Goal: Transaction & Acquisition: Purchase product/service

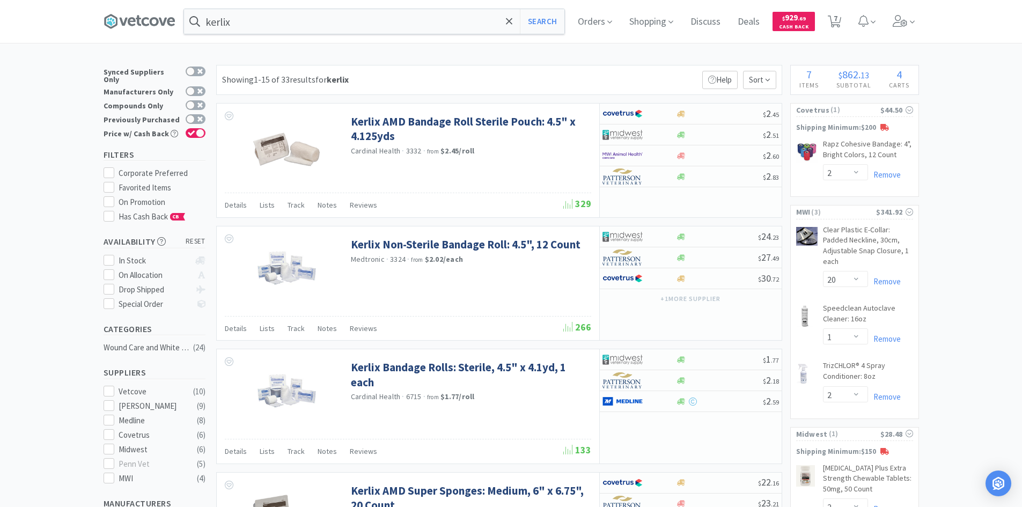
select select "2"
select select "20"
select select "1"
select select "2"
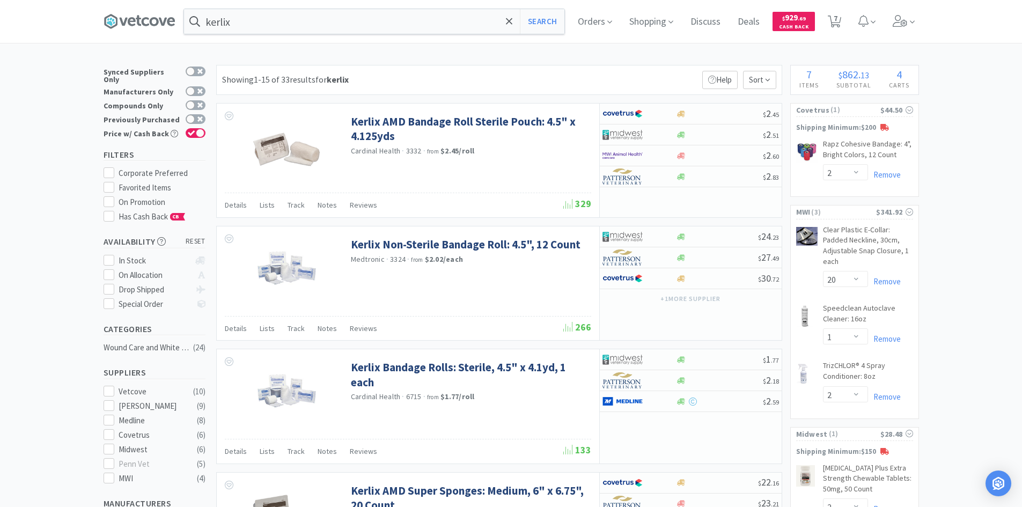
select select "2"
select select "3"
click at [289, 30] on input "kerlix" at bounding box center [374, 21] width 380 height 25
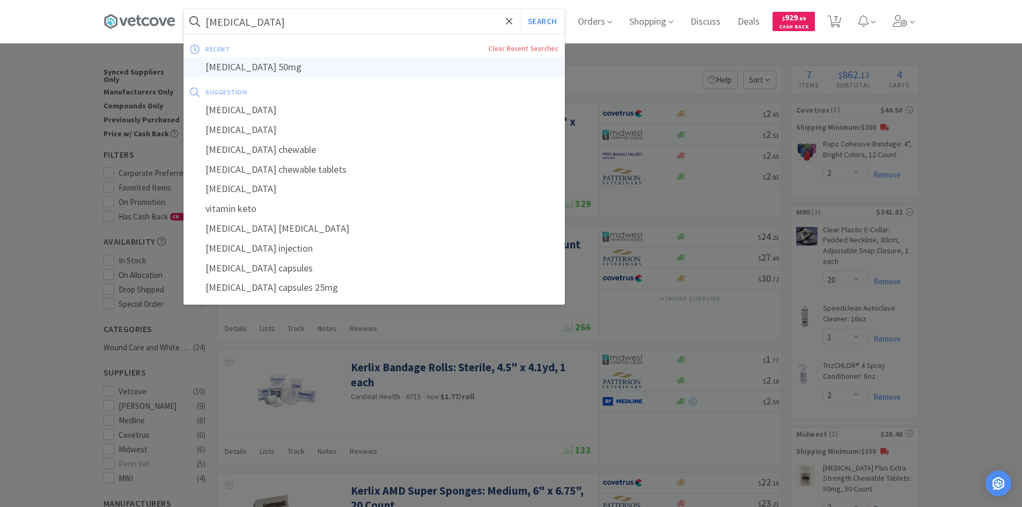
type input "[MEDICAL_DATA] 50mg"
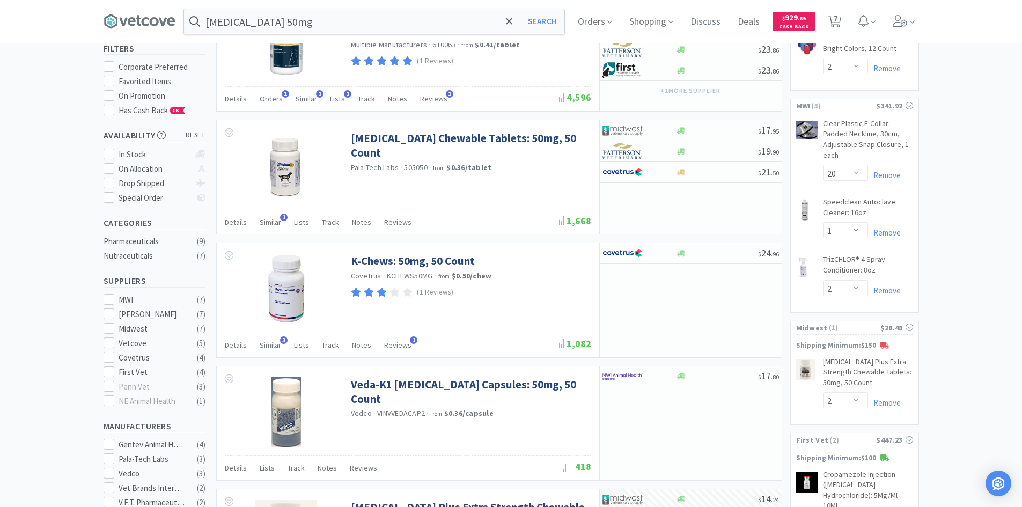
scroll to position [107, 0]
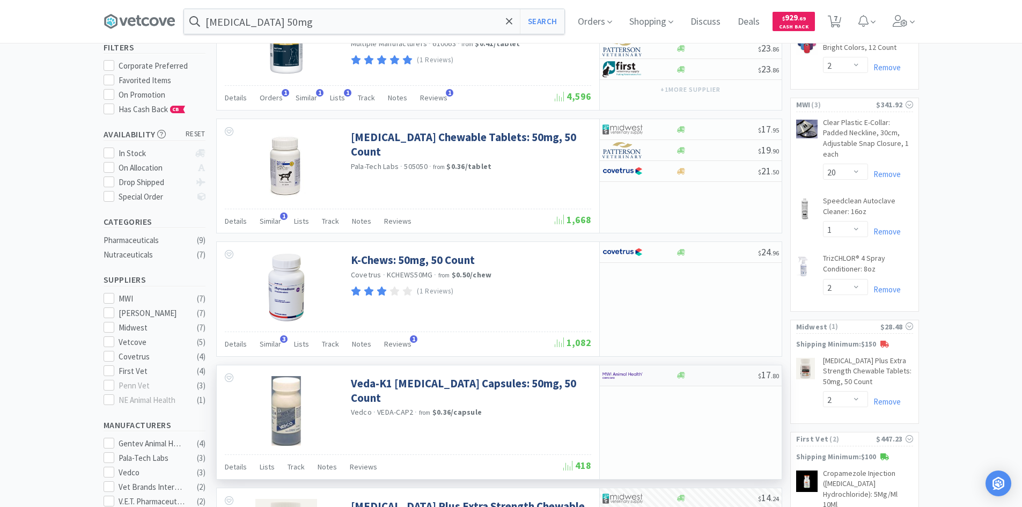
click at [719, 379] on div at bounding box center [717, 375] width 82 height 8
select select "1"
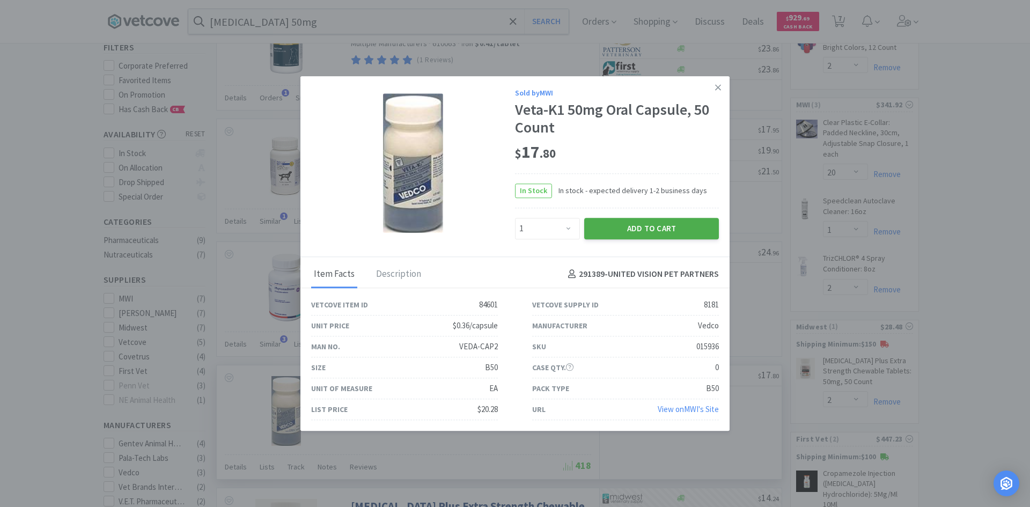
click at [648, 222] on button "Add to Cart" at bounding box center [651, 228] width 135 height 21
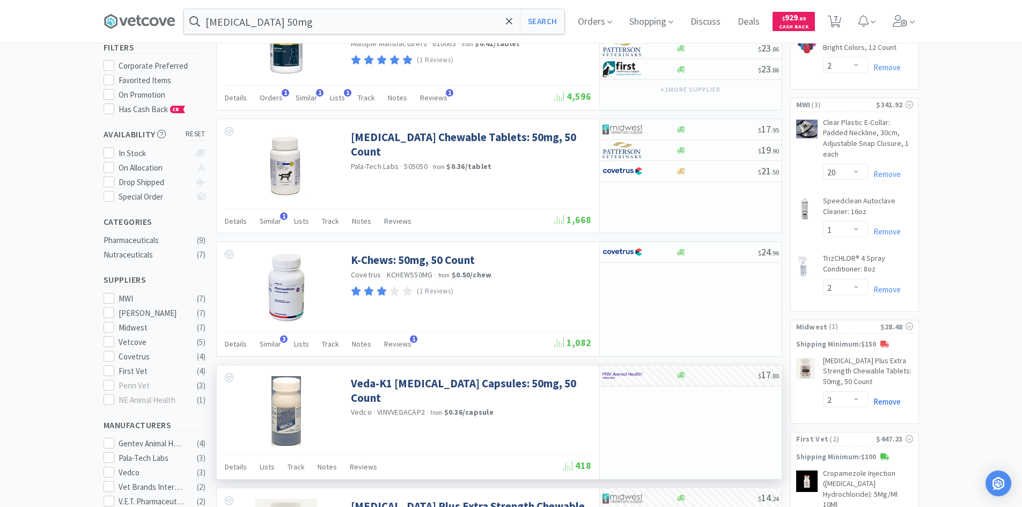
click at [881, 402] on link "Remove" at bounding box center [884, 401] width 33 height 10
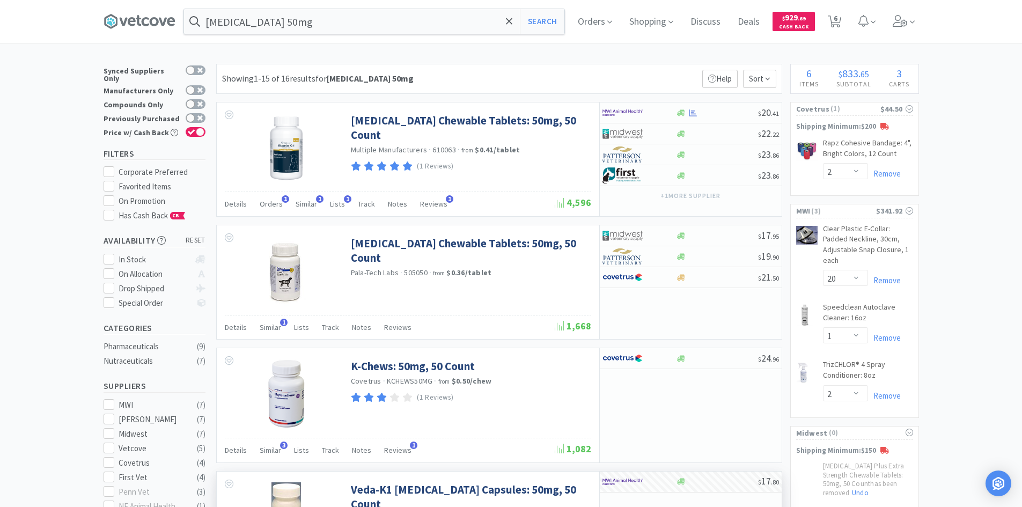
scroll to position [0, 0]
click at [836, 25] on icon at bounding box center [834, 22] width 13 height 12
select select "2"
select select "20"
select select "1"
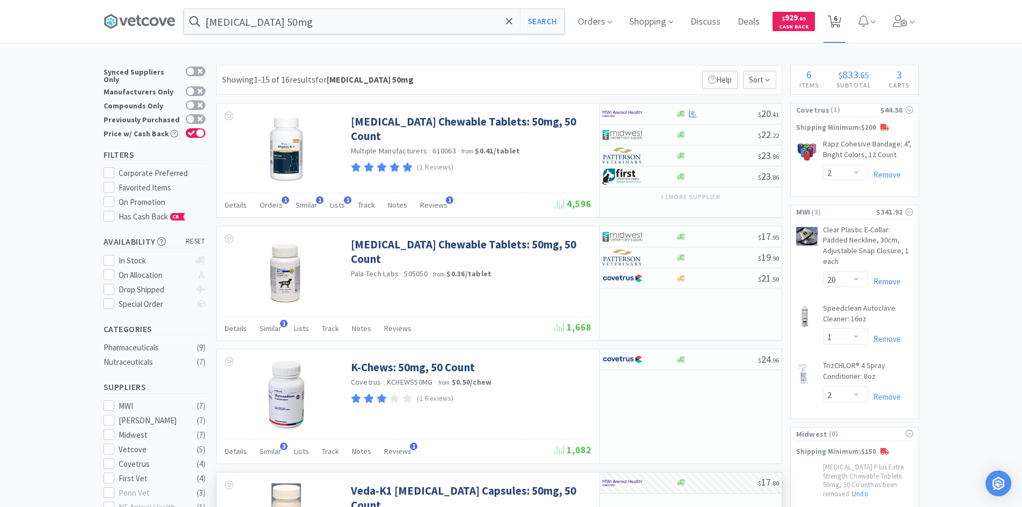
select select "2"
select select "3"
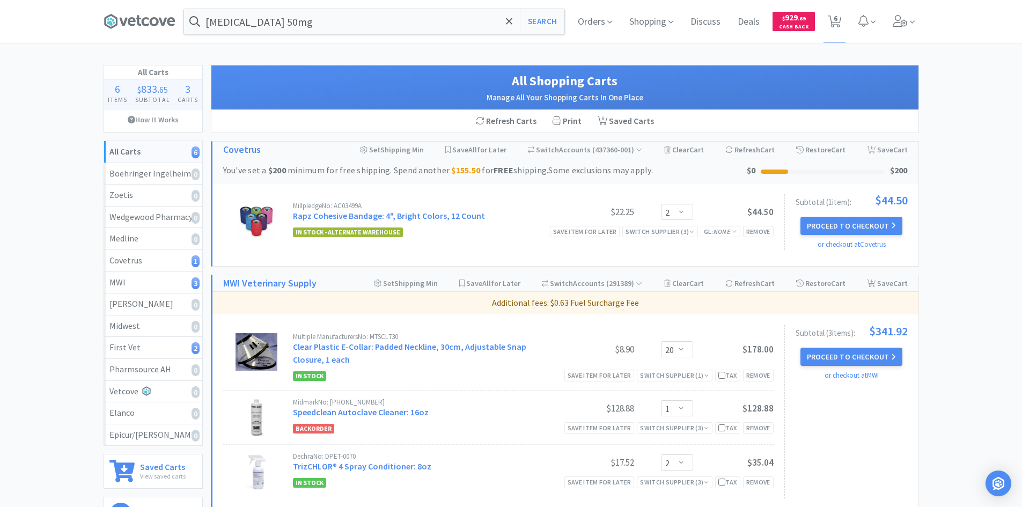
select select "2"
select select "20"
select select "1"
select select "2"
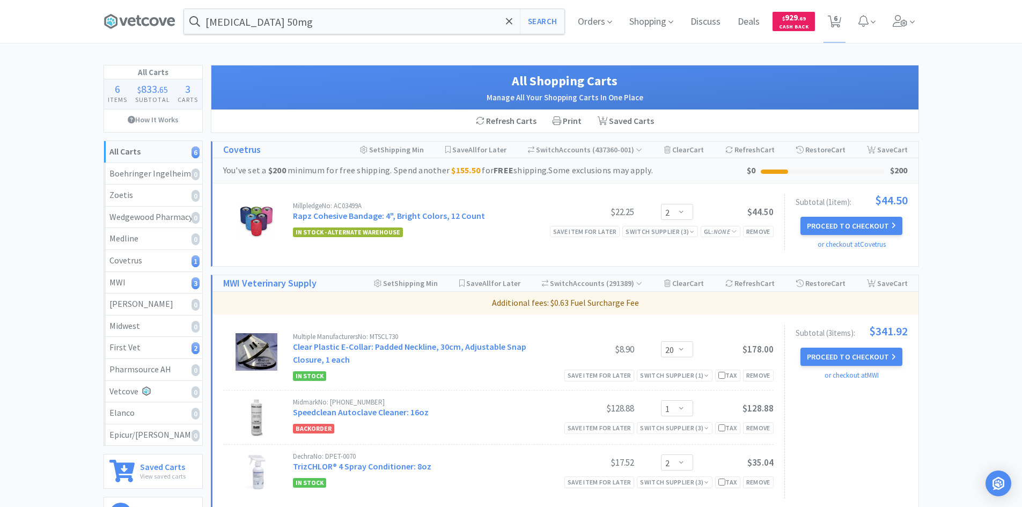
select select "3"
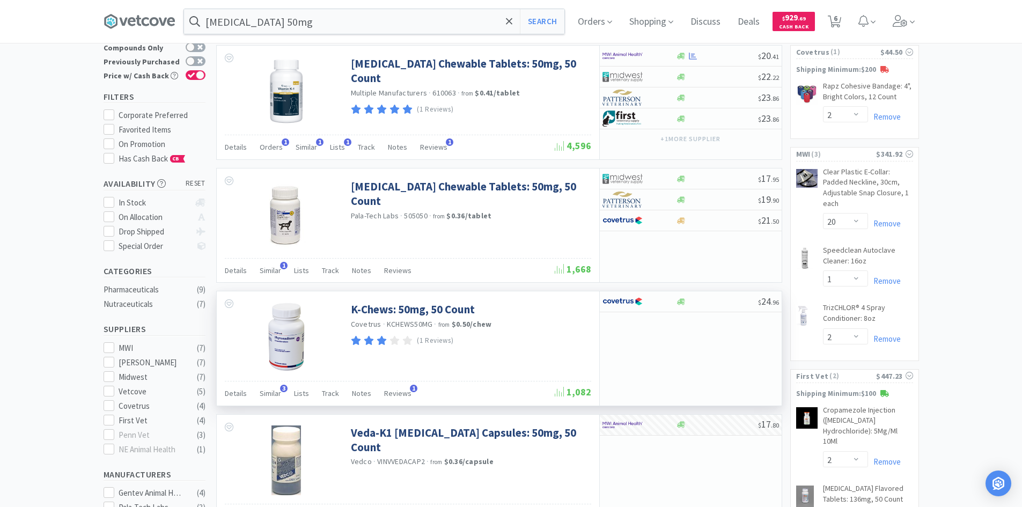
scroll to position [215, 0]
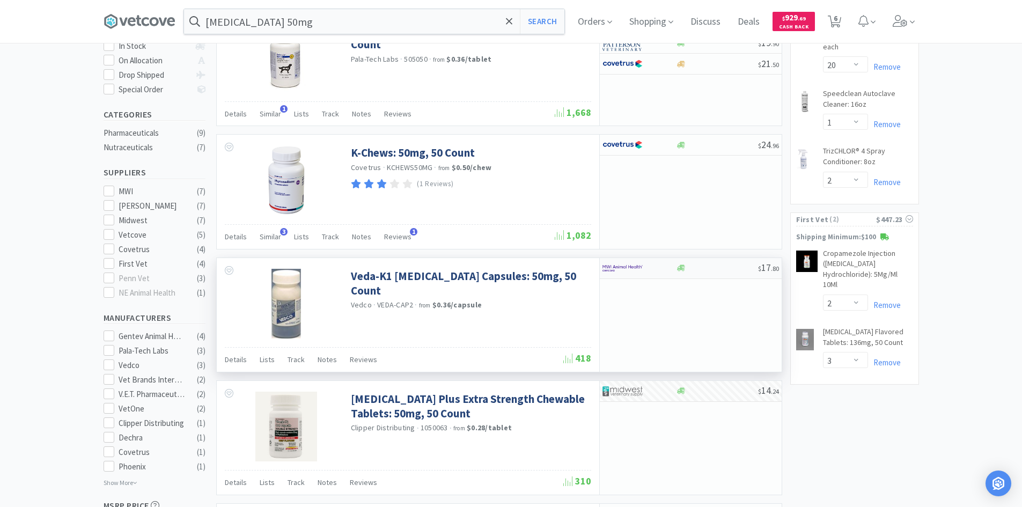
click at [707, 269] on div at bounding box center [717, 268] width 82 height 8
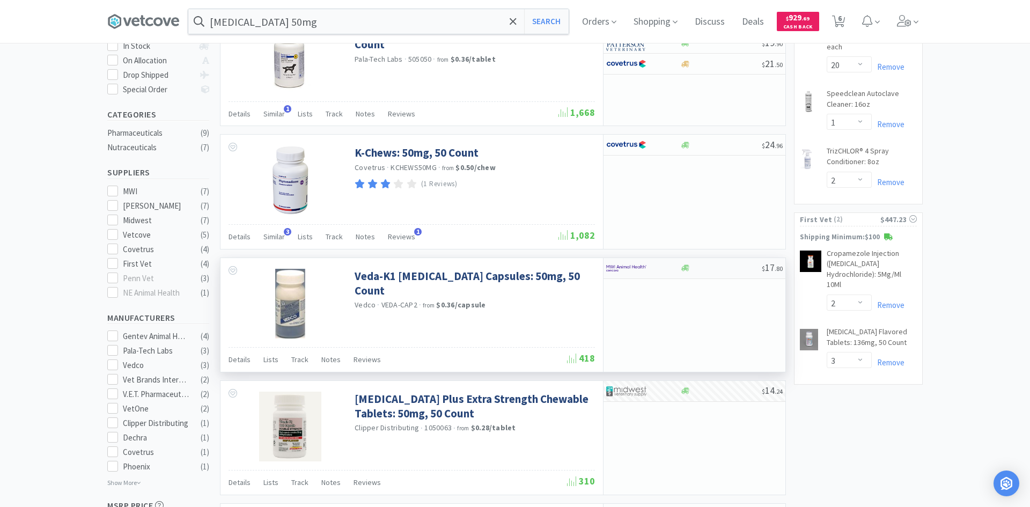
select select "1"
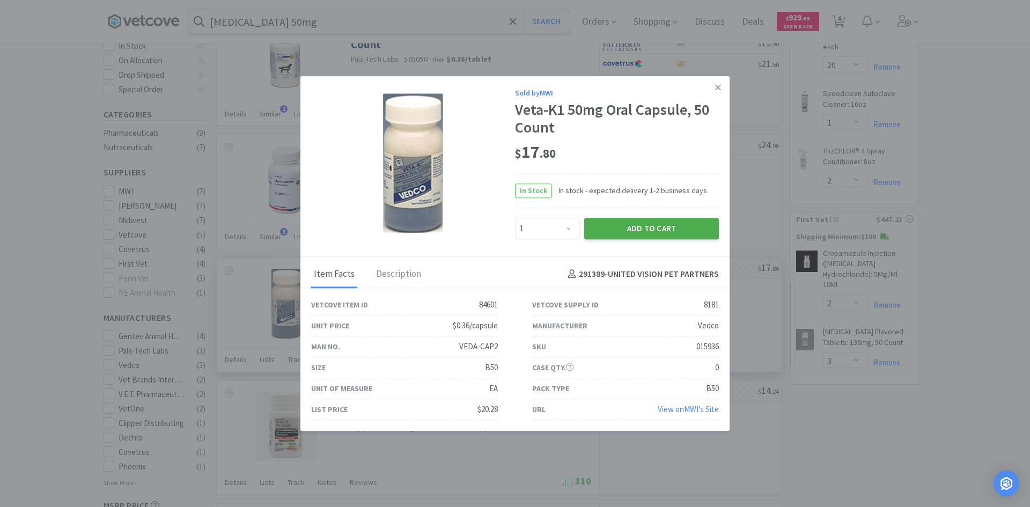
click at [623, 234] on button "Add to Cart" at bounding box center [651, 228] width 135 height 21
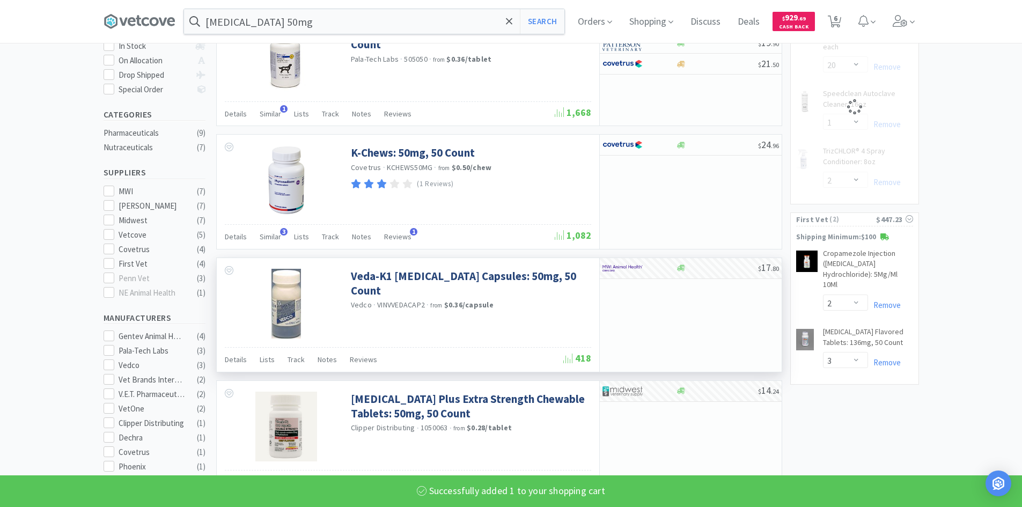
select select "2"
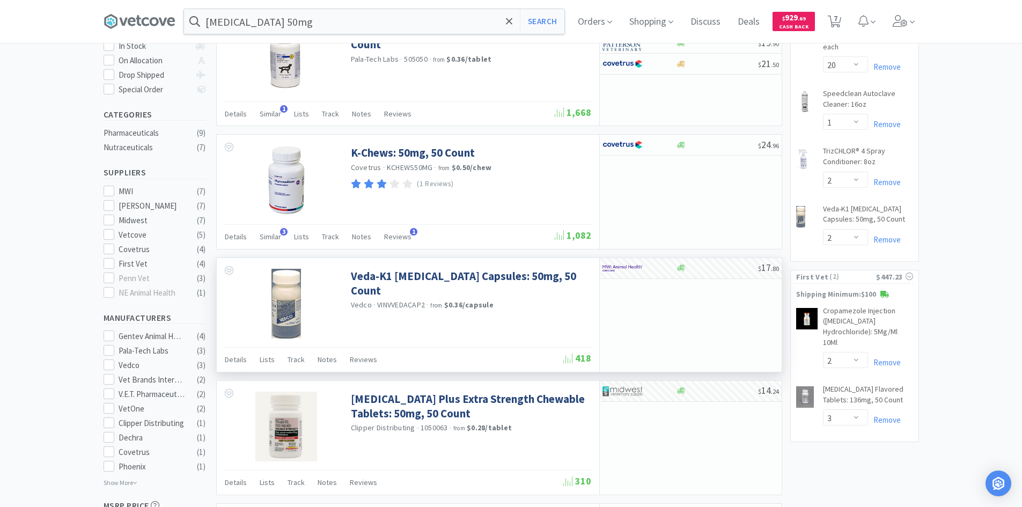
scroll to position [0, 0]
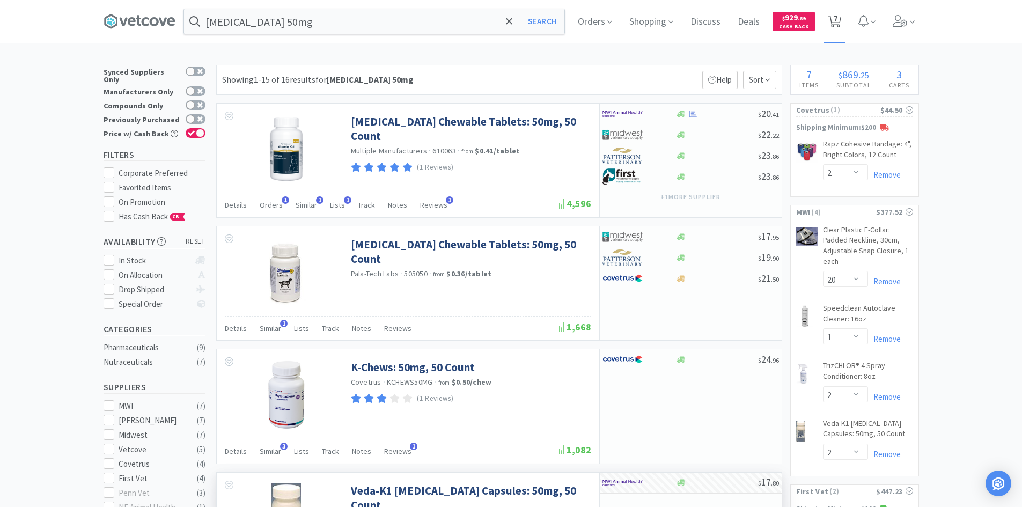
click at [837, 20] on span "7" at bounding box center [835, 18] width 4 height 43
select select "2"
select select "20"
select select "1"
select select "2"
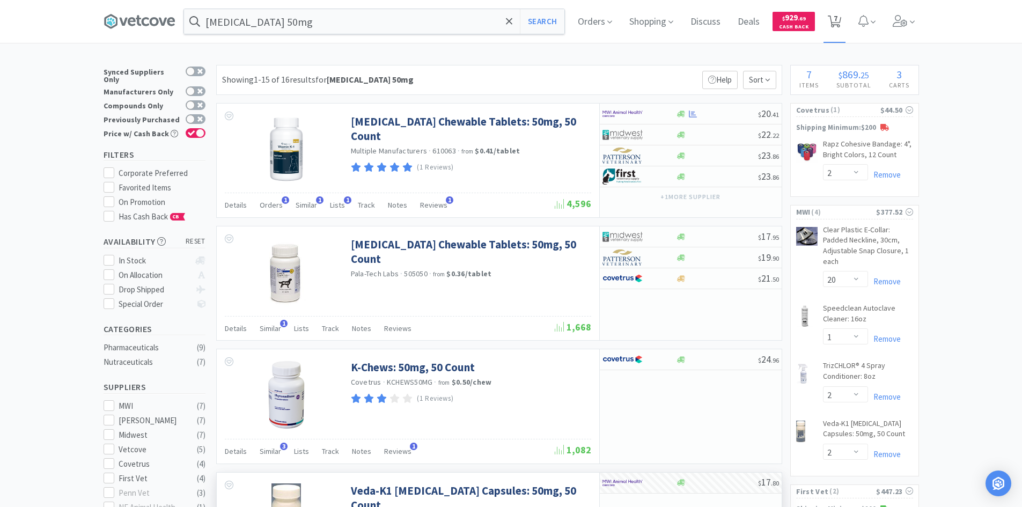
select select "2"
select select "3"
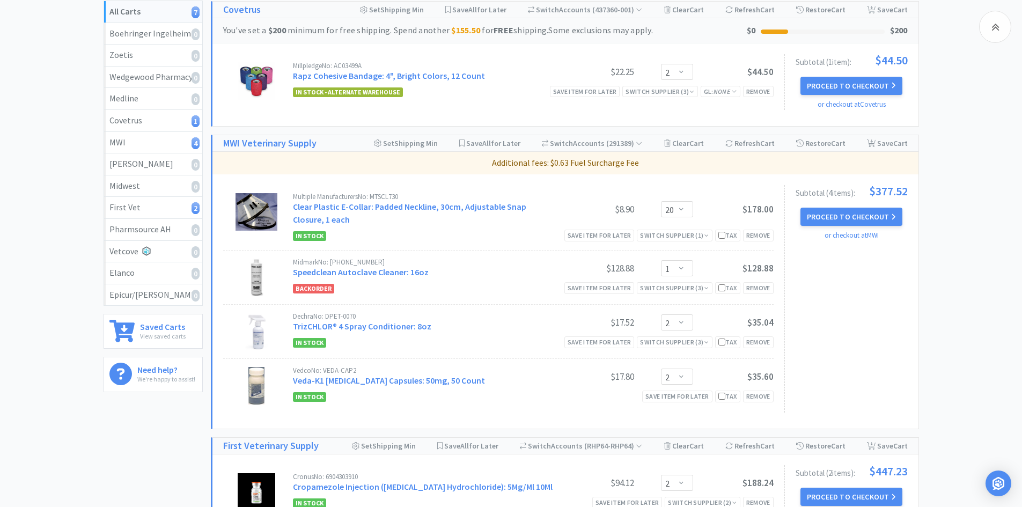
scroll to position [161, 0]
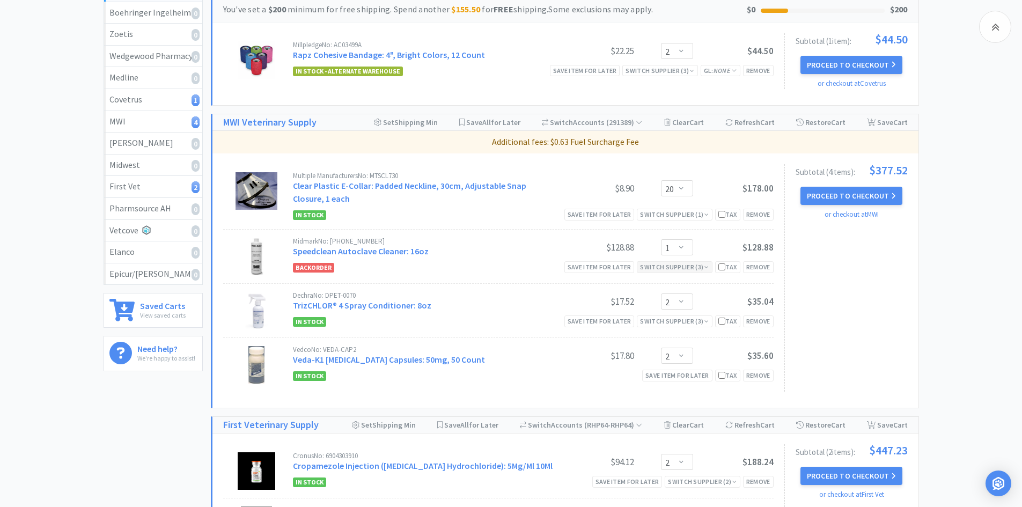
click at [650, 267] on div "Switch Supplier ( 3 )" at bounding box center [674, 267] width 69 height 10
click at [656, 268] on div "Switch Supplier ( 3 )" at bounding box center [674, 267] width 69 height 10
click at [766, 268] on div "Remove" at bounding box center [758, 266] width 31 height 11
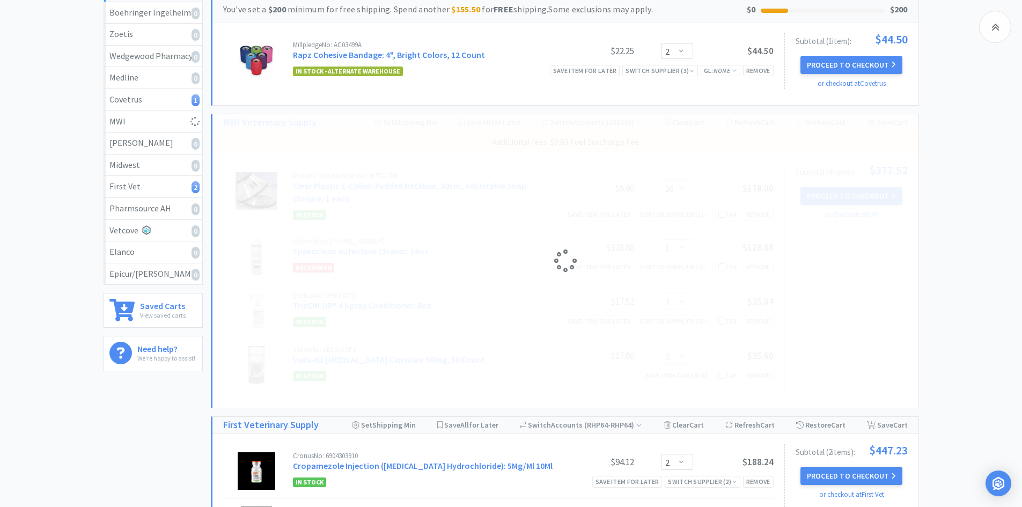
select select "2"
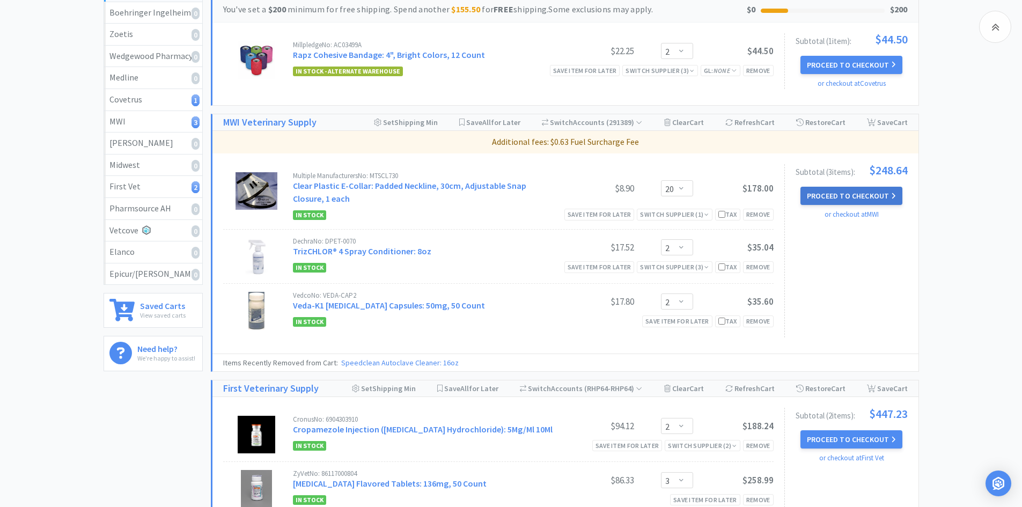
click at [845, 195] on button "Proceed to Checkout" at bounding box center [851, 196] width 102 height 18
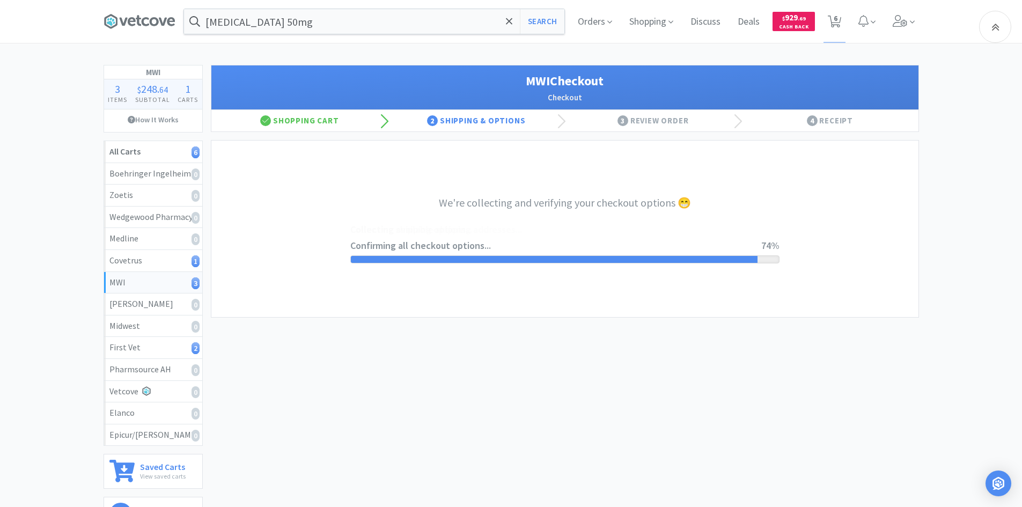
select select "STD_"
select select "FX9"
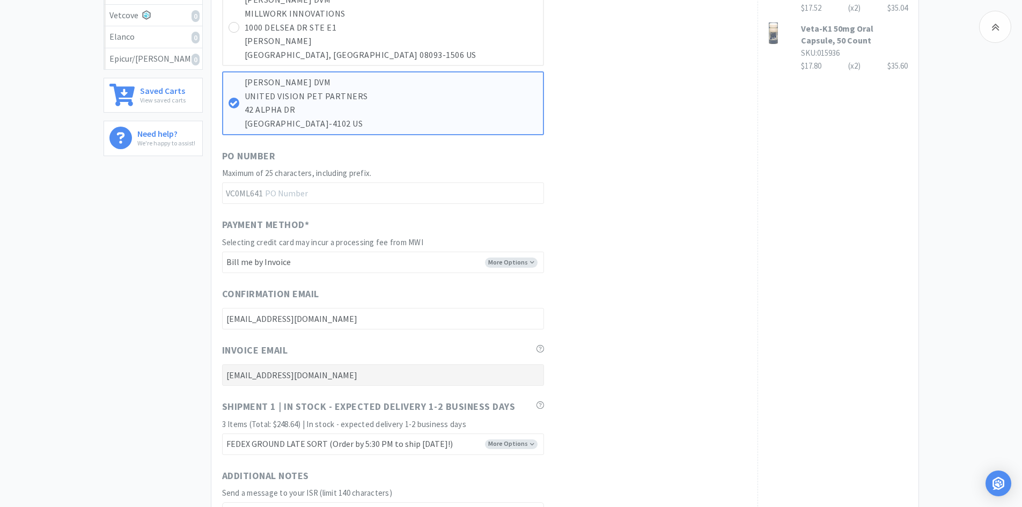
scroll to position [536, 0]
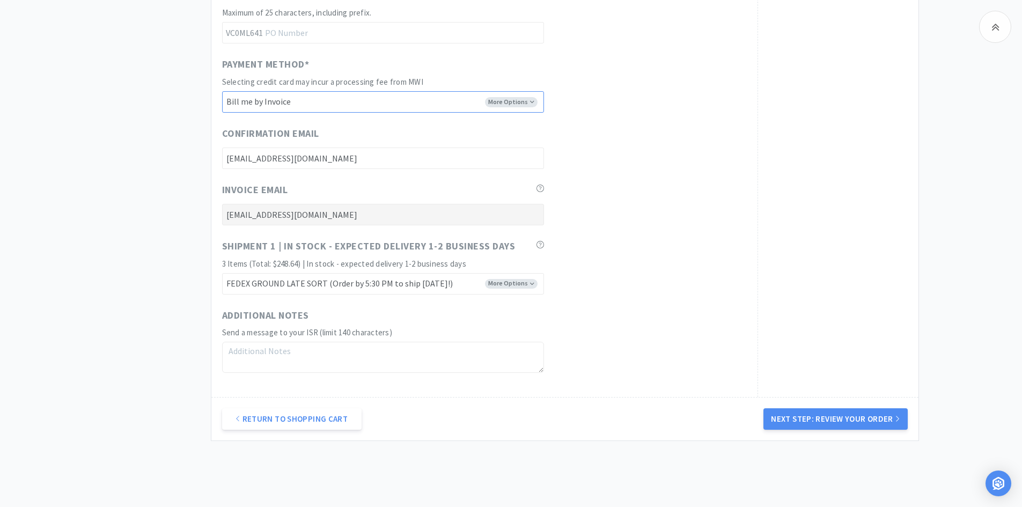
click at [522, 102] on select "-------- Bill me by Invoice MC ending in ***0152 Exp: 03/2029" at bounding box center [383, 101] width 322 height 21
select select "CC_9556629629280152"
click at [222, 91] on select "-------- Bill me by Invoice MC ending in ***0152 Exp: 03/2029" at bounding box center [383, 101] width 322 height 21
click at [646, 185] on div "Invoice Email [EMAIL_ADDRESS][DOMAIN_NAME]" at bounding box center [484, 203] width 525 height 43
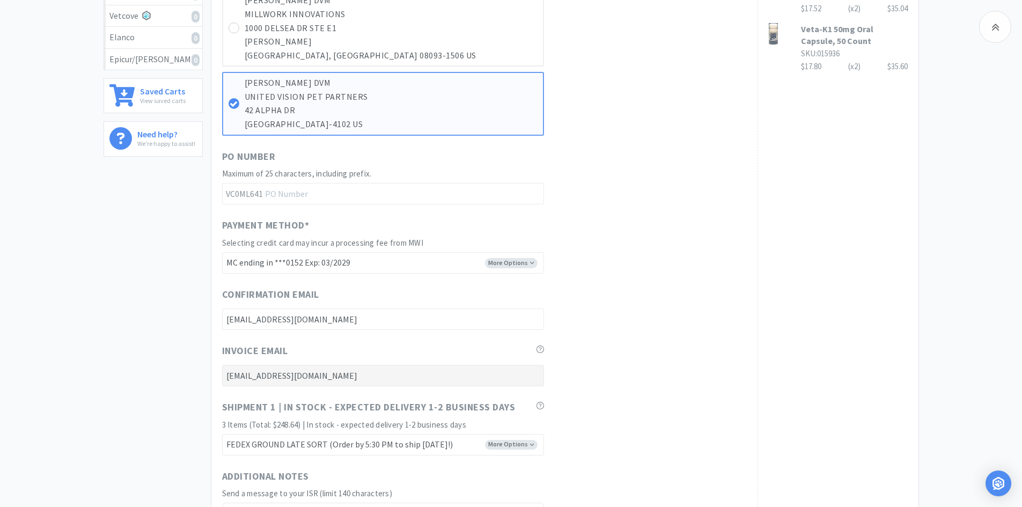
scroll to position [580, 0]
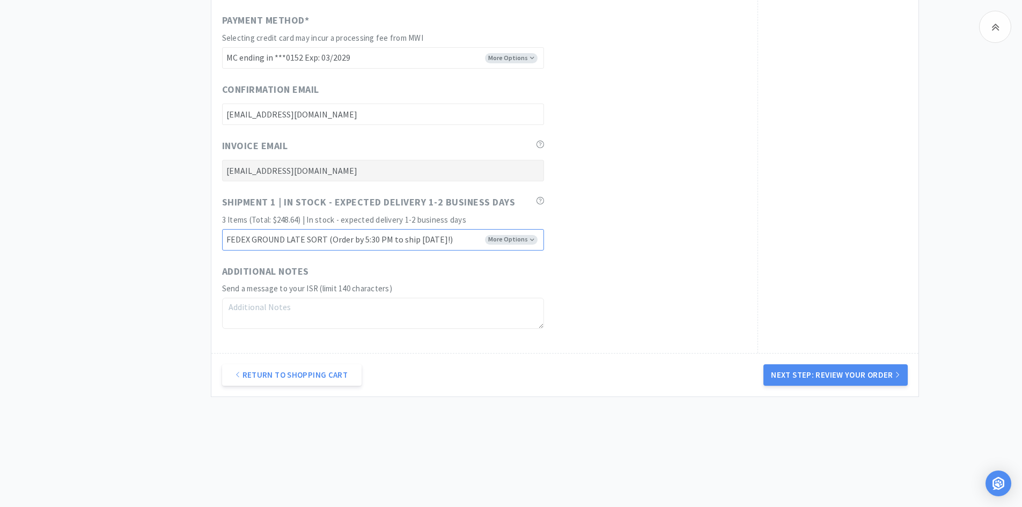
click at [527, 241] on select "FEDEX GROUND EARLY SORT (Order by 5:00 PM to ship [DATE]!) FEDEX GROUND LATE SO…" at bounding box center [383, 239] width 322 height 21
select select "FX8"
click at [222, 229] on select "FEDEX GROUND EARLY SORT (Order by 5:00 PM to ship [DATE]!) FEDEX GROUND LATE SO…" at bounding box center [383, 239] width 322 height 21
click at [682, 268] on div "Additional Notes Send a message to your ISR (limit 140 characters)" at bounding box center [484, 296] width 525 height 65
click at [793, 375] on button "Next Step: Review Your Order" at bounding box center [835, 374] width 144 height 21
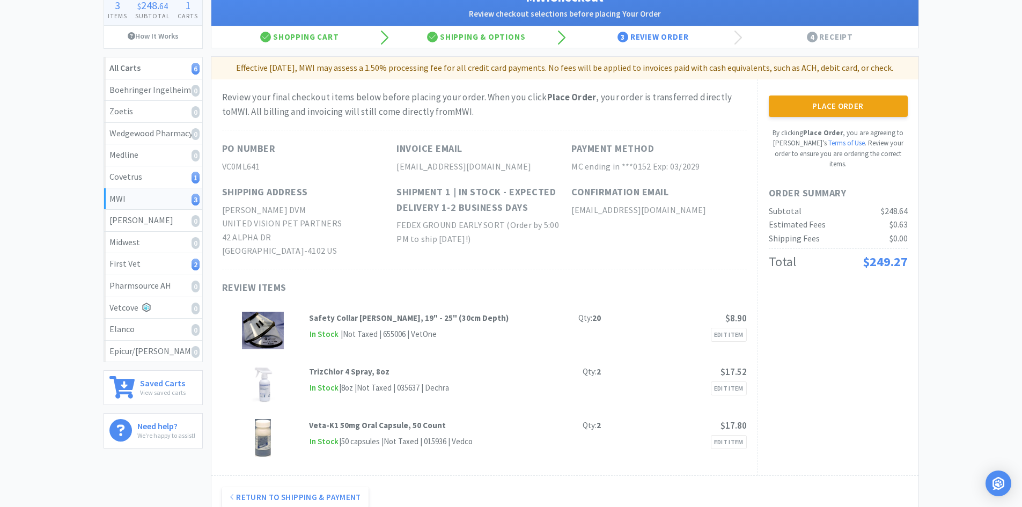
scroll to position [0, 0]
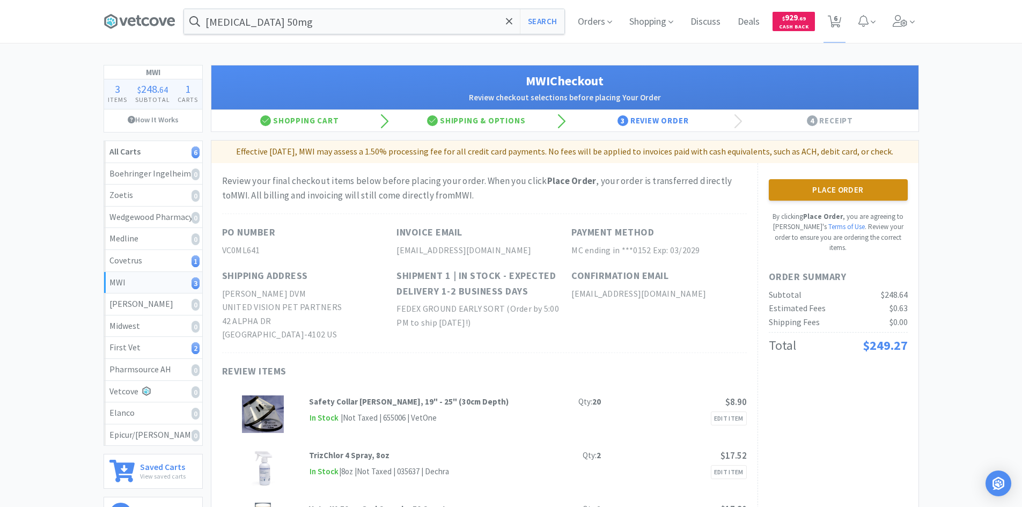
click at [803, 194] on button "Place Order" at bounding box center [838, 189] width 139 height 21
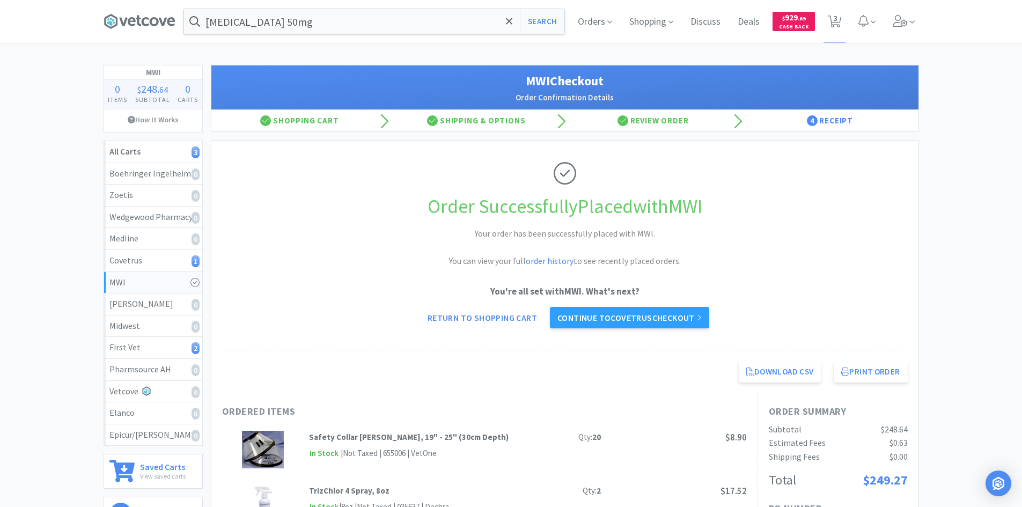
click at [368, 199] on h1 "Order Successfully Placed with MWI" at bounding box center [564, 206] width 685 height 31
